Goal: Book appointment/travel/reservation

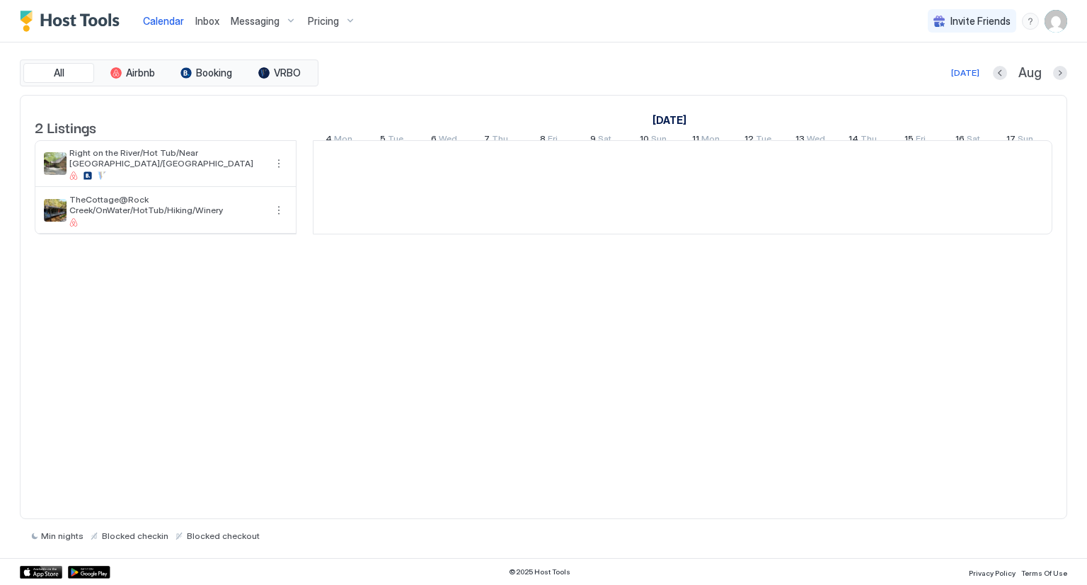
scroll to position [0, 786]
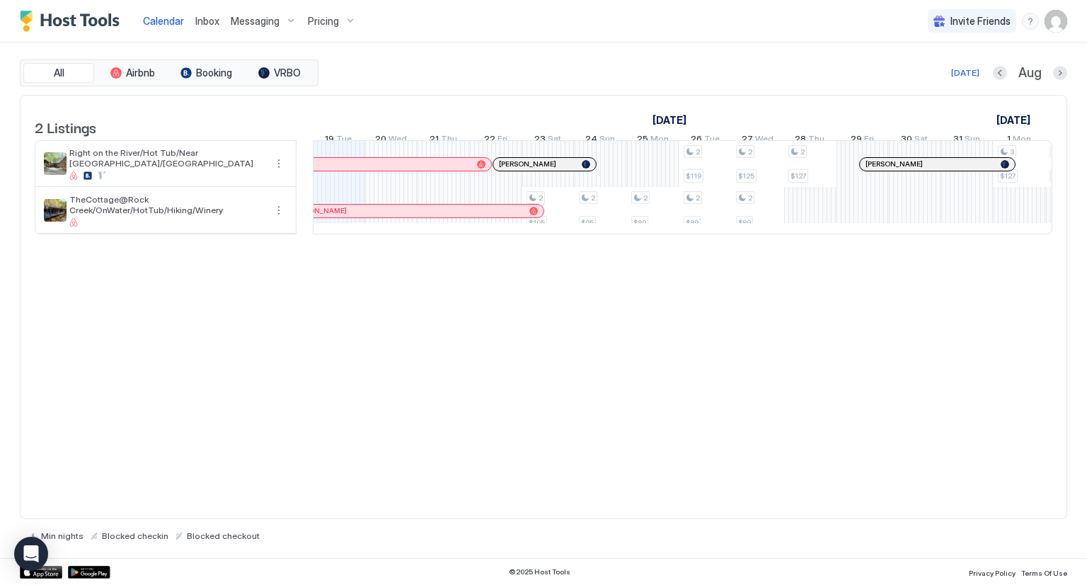
click at [1056, 78] on div at bounding box center [1060, 73] width 14 height 14
click at [1059, 74] on button "Next month" at bounding box center [1060, 73] width 14 height 14
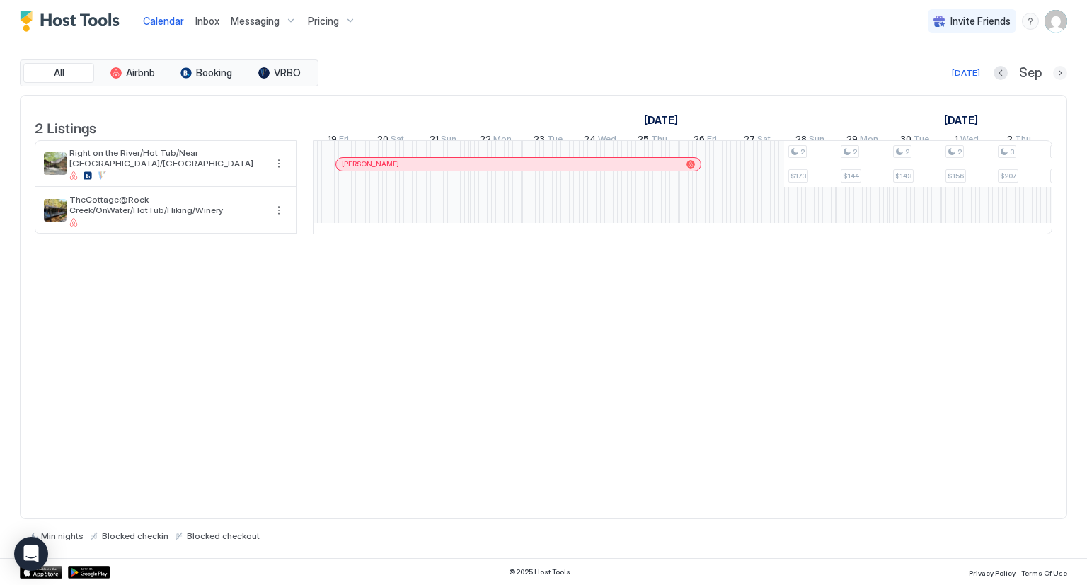
click at [1059, 74] on button "Next month" at bounding box center [1060, 73] width 14 height 14
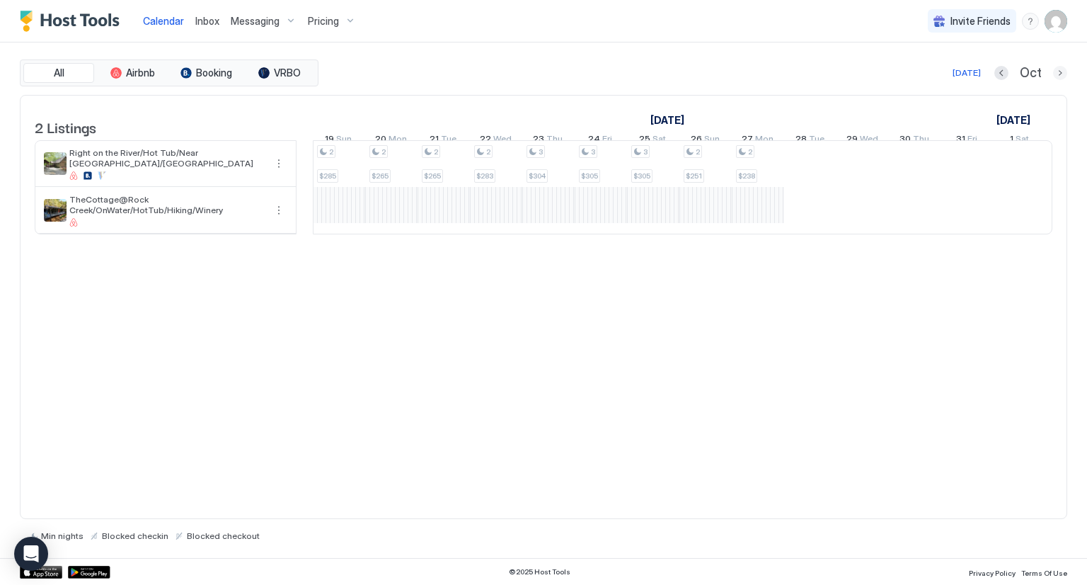
click at [1059, 74] on button "Next month" at bounding box center [1060, 73] width 14 height 14
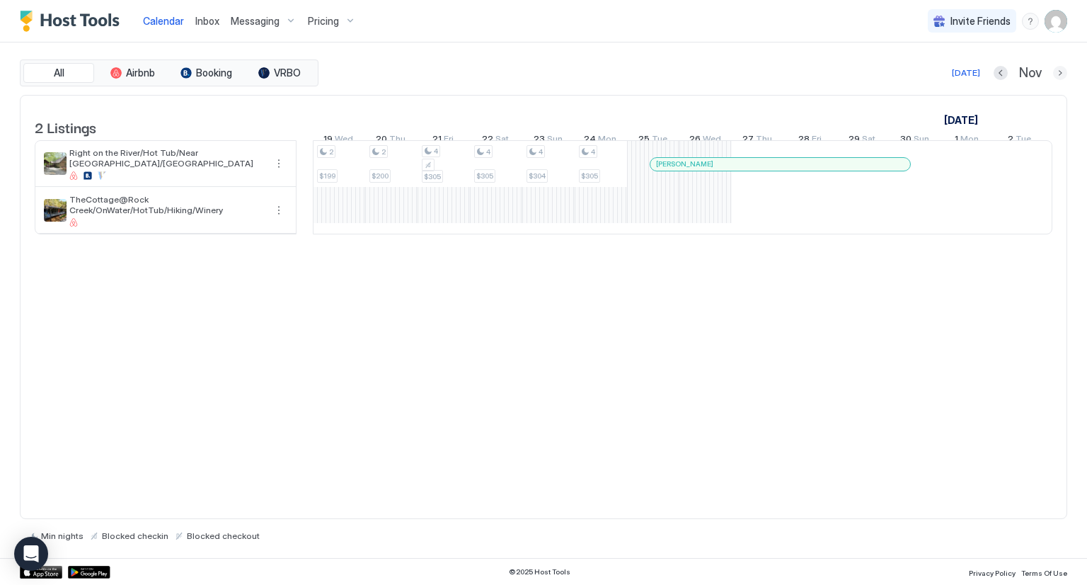
click at [1059, 74] on button "Next month" at bounding box center [1060, 73] width 14 height 14
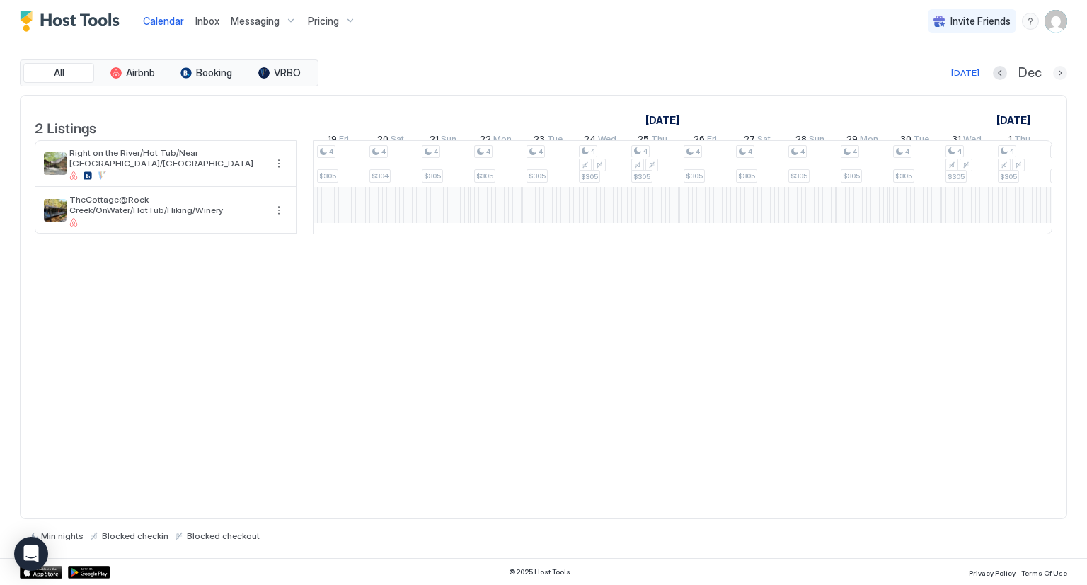
click at [1059, 74] on button "Next month" at bounding box center [1060, 73] width 14 height 14
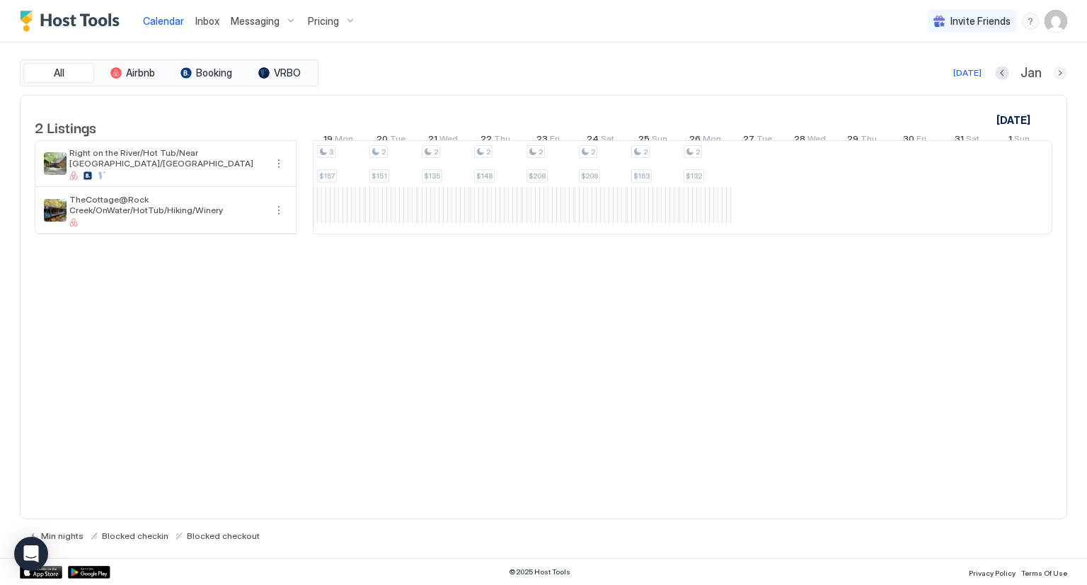
click at [1059, 74] on button "Next month" at bounding box center [1060, 73] width 14 height 14
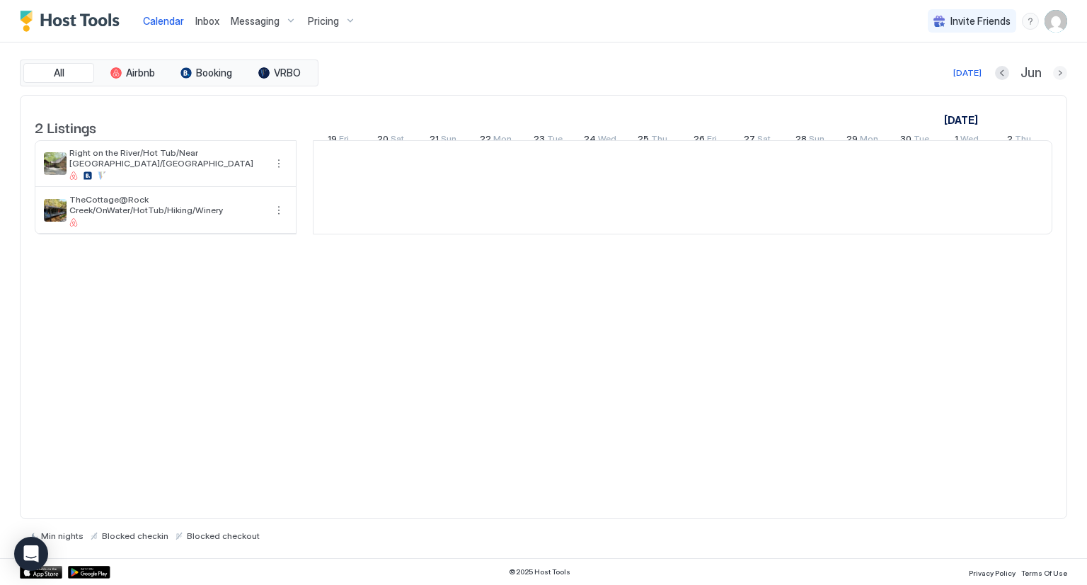
click at [1059, 74] on button "Next month" at bounding box center [1060, 73] width 14 height 14
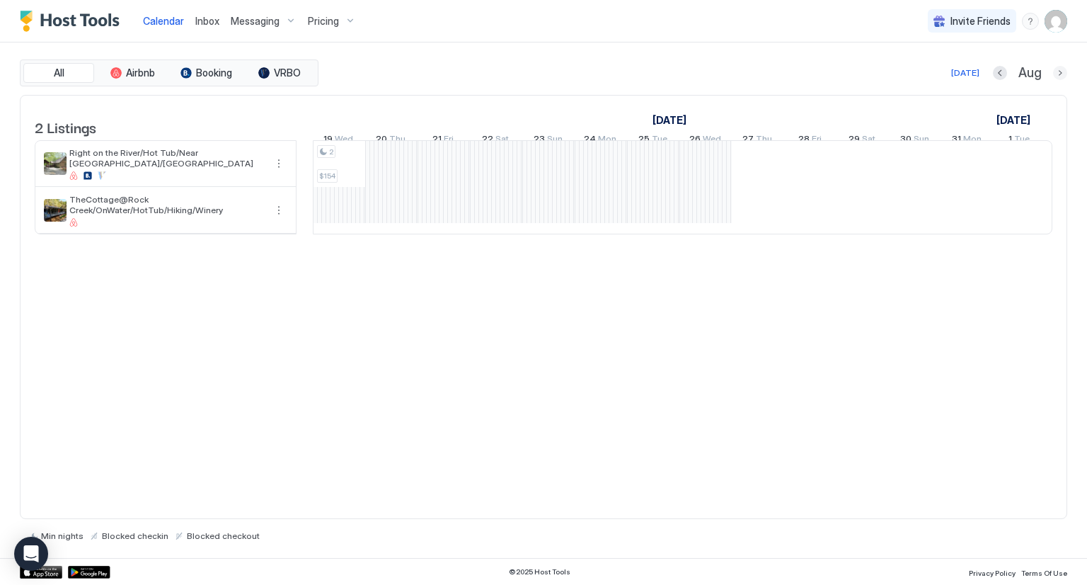
click at [1059, 74] on button "Next month" at bounding box center [1060, 73] width 14 height 14
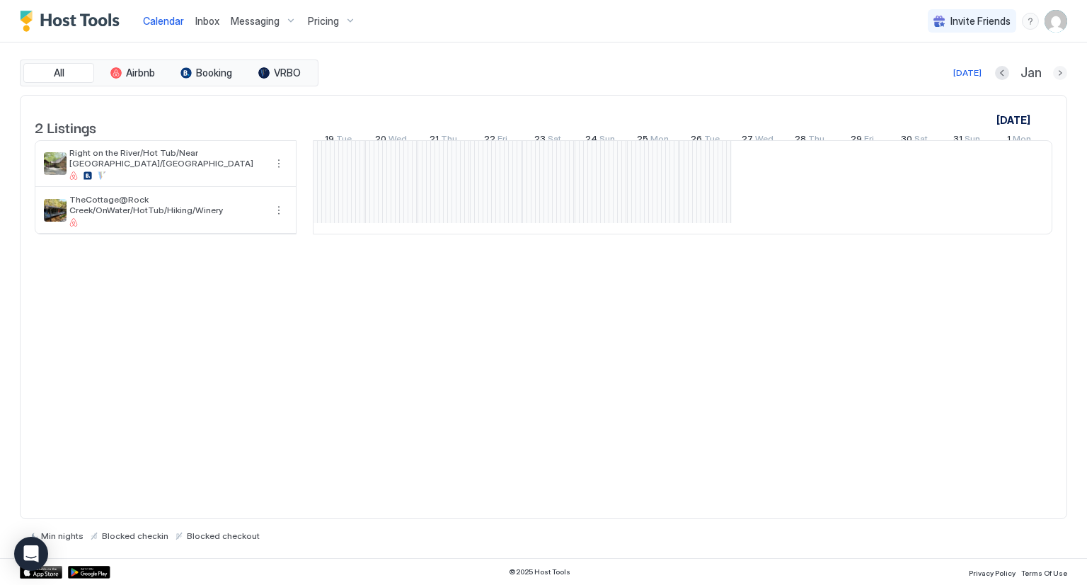
click at [1059, 74] on button "Next month" at bounding box center [1060, 73] width 14 height 14
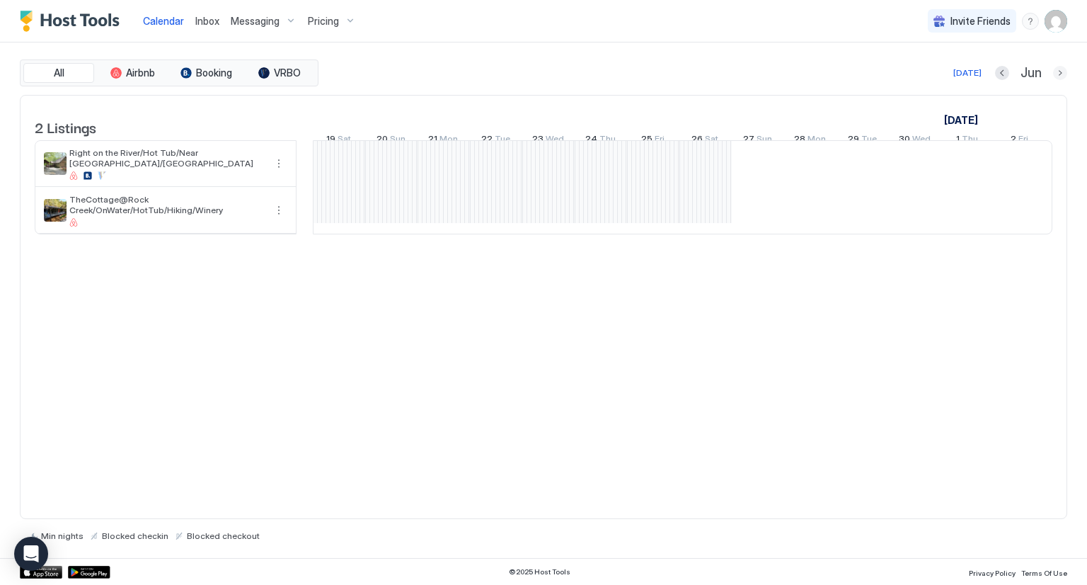
click at [1059, 74] on button "Next month" at bounding box center [1060, 73] width 14 height 14
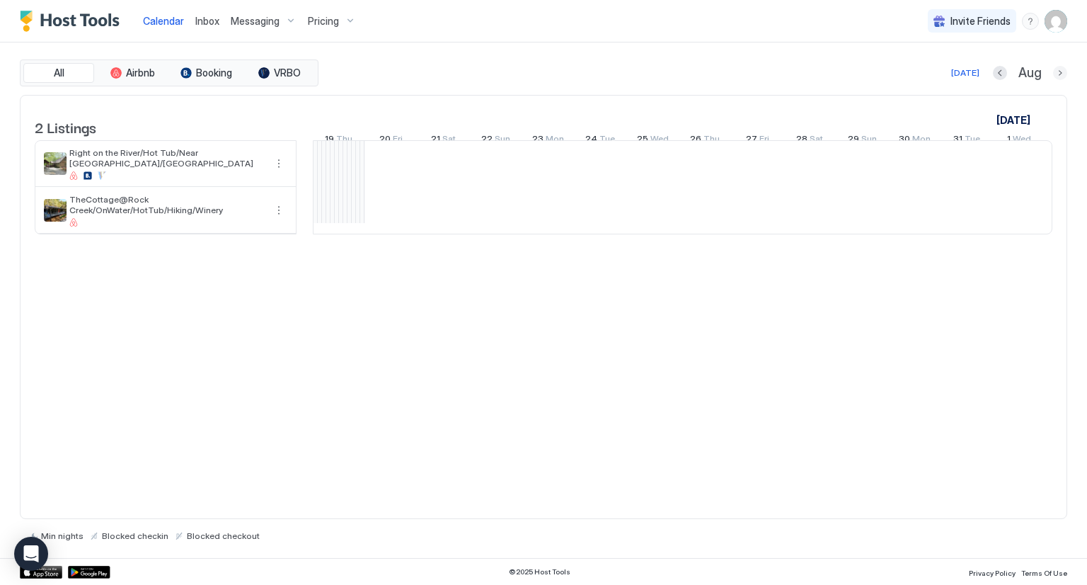
click at [1059, 74] on button "Next month" at bounding box center [1060, 73] width 14 height 14
click at [1000, 69] on button "Previous month" at bounding box center [1000, 73] width 14 height 14
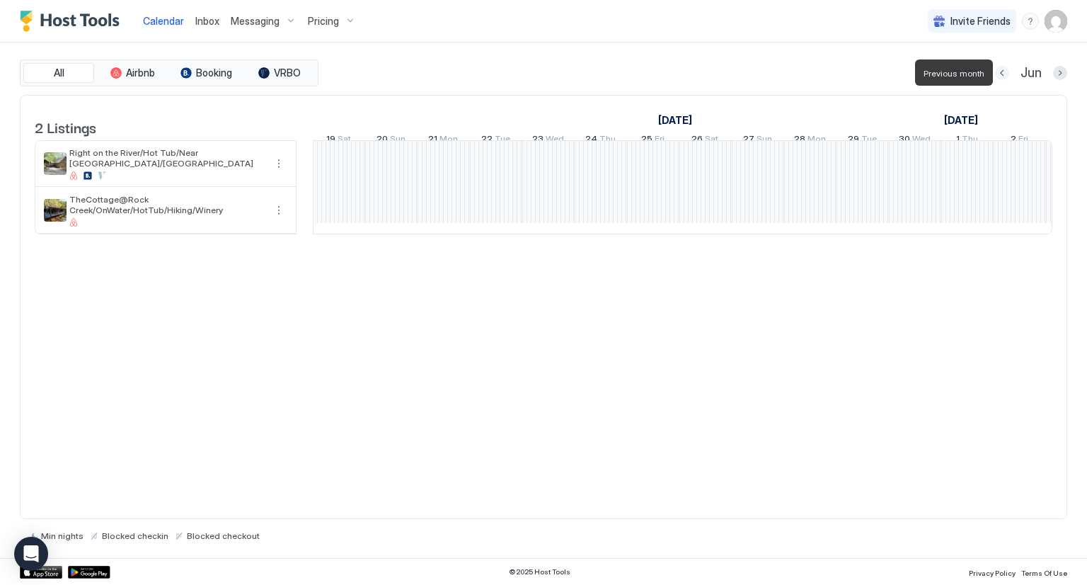
click at [1000, 69] on button "Previous month" at bounding box center [1002, 73] width 14 height 14
click at [1000, 69] on button "Previous month" at bounding box center [999, 73] width 14 height 14
click at [1000, 69] on button "Previous month" at bounding box center [1004, 73] width 14 height 14
click at [1000, 69] on button "Previous month" at bounding box center [1002, 73] width 14 height 14
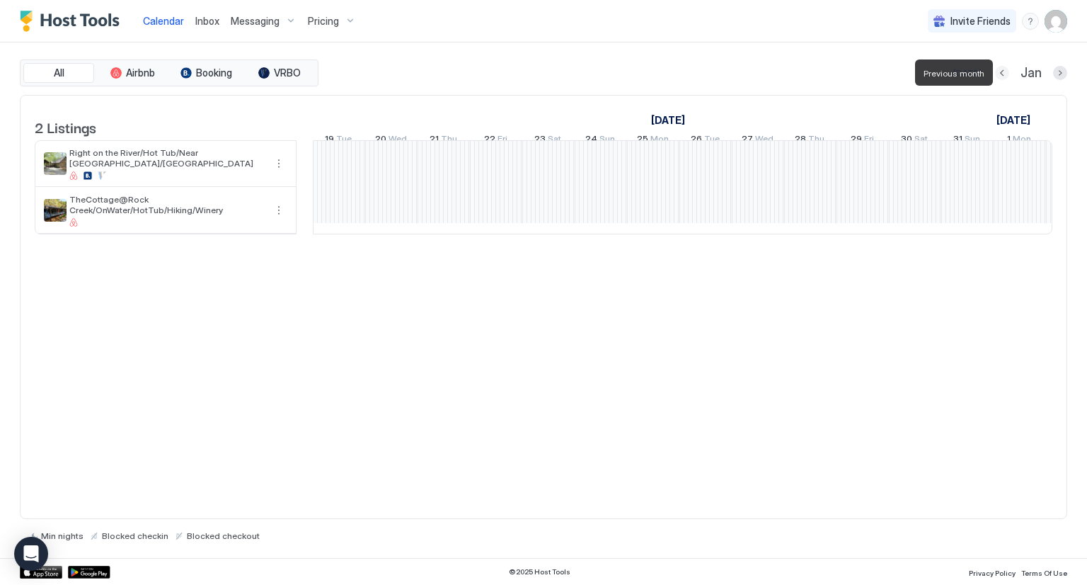
click at [1000, 69] on button "Previous month" at bounding box center [1002, 73] width 14 height 14
click at [1000, 69] on button "Previous month" at bounding box center [1000, 73] width 14 height 14
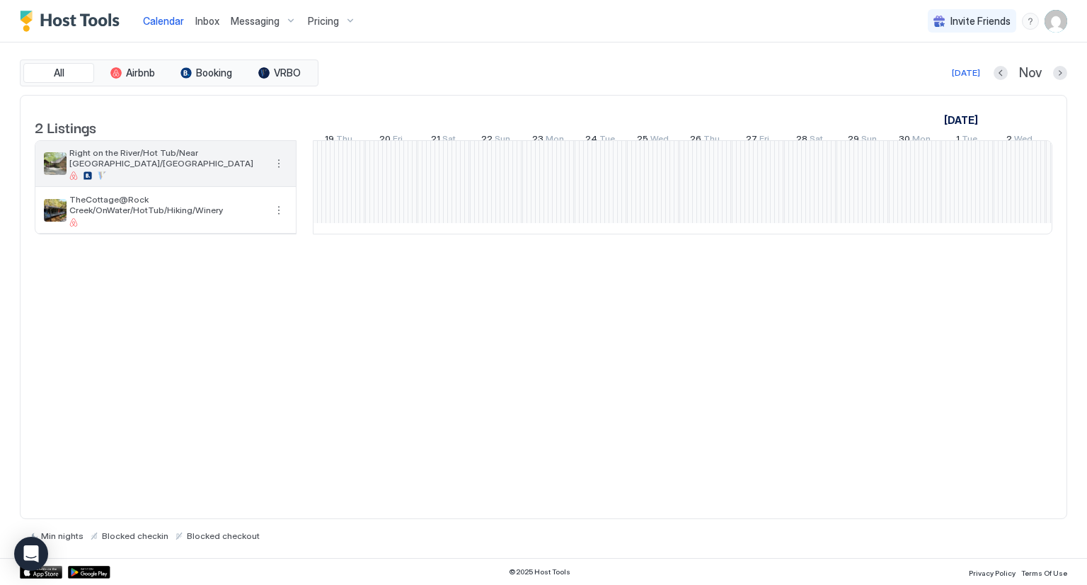
click at [185, 185] on div "Right on the River/Hot Tub/Near [GEOGRAPHIC_DATA]/[GEOGRAPHIC_DATA]" at bounding box center [165, 163] width 261 height 45
